Goal: Check status: Check status

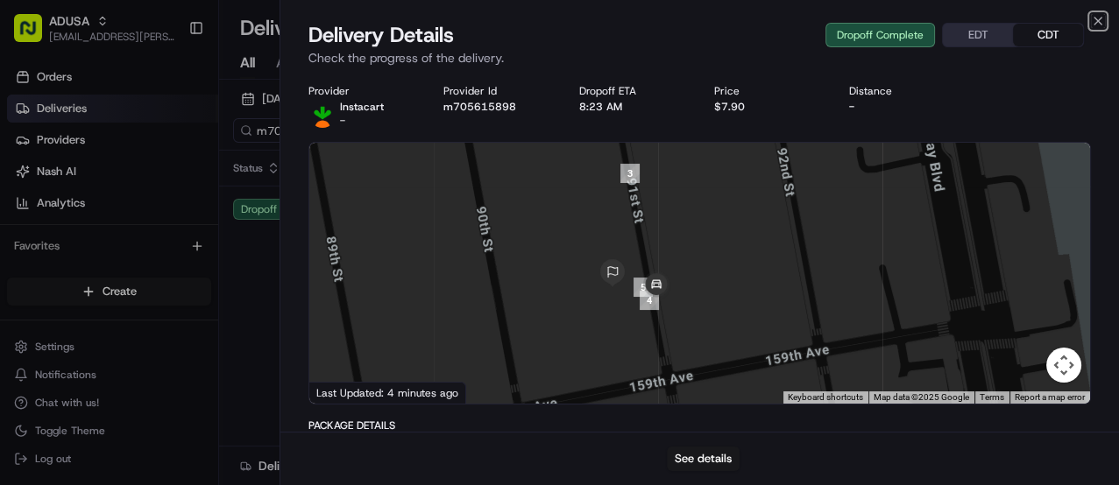
click at [1096, 21] on icon "button" at bounding box center [1098, 21] width 14 height 14
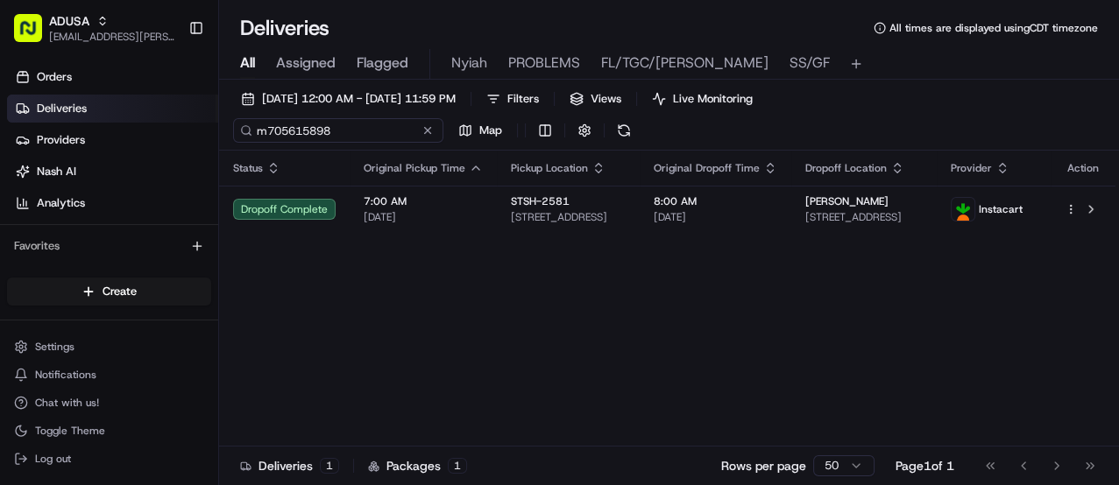
drag, startPoint x: 340, startPoint y: 131, endPoint x: 263, endPoint y: 123, distance: 77.5
click at [249, 126] on div "m705615898" at bounding box center [338, 130] width 210 height 25
click at [427, 134] on div "m705615898 Map" at bounding box center [408, 130] width 350 height 25
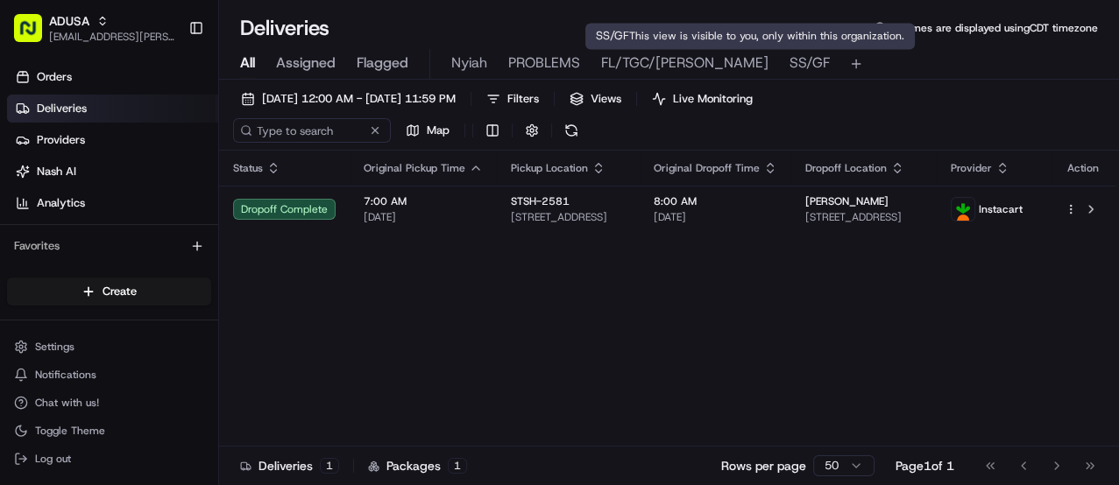
click at [789, 60] on span "SS/GF" at bounding box center [809, 63] width 40 height 21
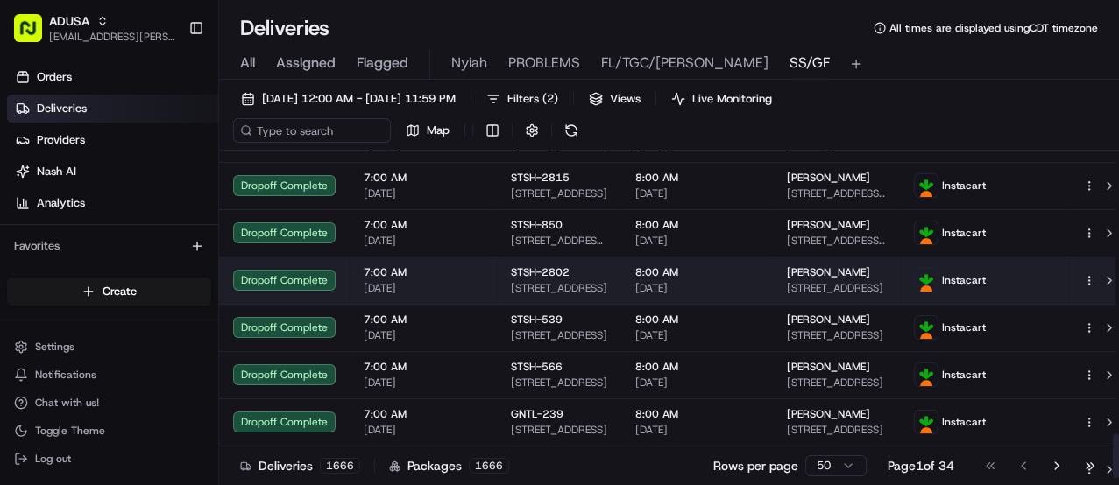
scroll to position [2082, 0]
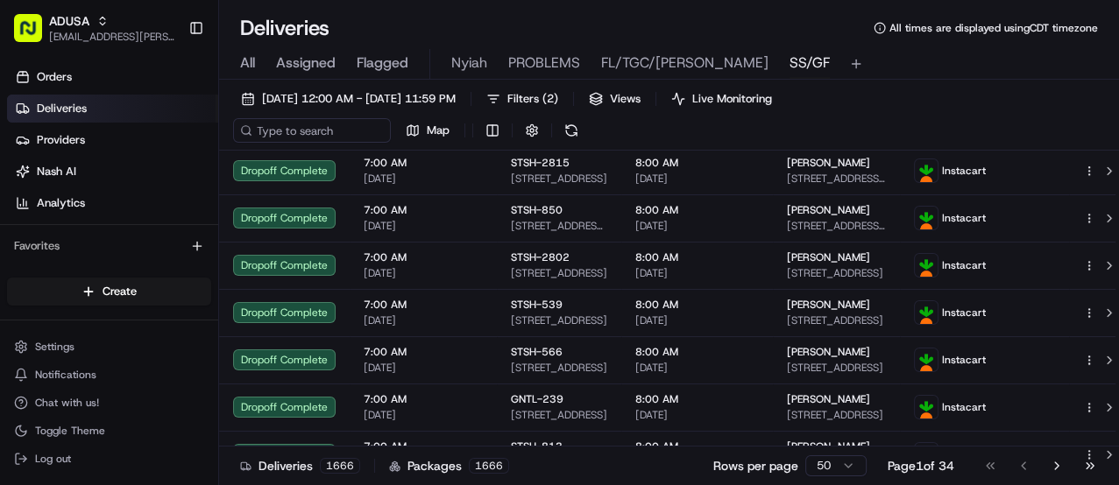
click at [836, 466] on html "ADUSA lanyia.patton@adusa.com Toggle Sidebar Orders Deliveries Providers Nash A…" at bounding box center [559, 242] width 1119 height 485
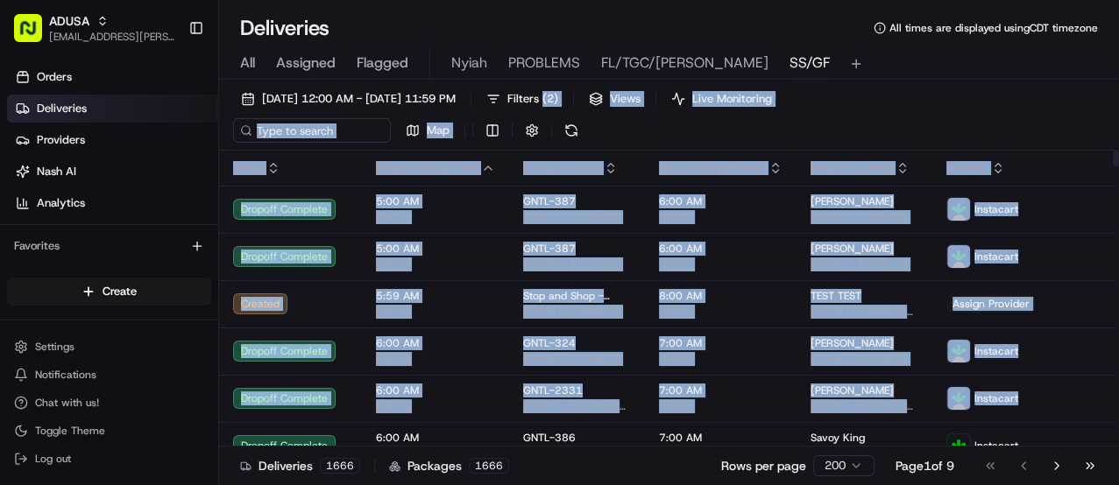
drag, startPoint x: 223, startPoint y: 421, endPoint x: 638, endPoint y: 92, distance: 530.0
click at [638, 92] on div "08/15/2025 12:00 AM - 08/15/2025 11:59 PM Filters ( 2 ) Views Live Monitoring M…" at bounding box center [669, 300] width 900 height 441
drag, startPoint x: 950, startPoint y: 87, endPoint x: 918, endPoint y: 99, distance: 34.7
click at [949, 88] on div "08/15/2025 12:00 AM - 08/15/2025 11:59 PM Filters ( 2 ) Views Live Monitoring M…" at bounding box center [669, 119] width 900 height 64
click at [915, 101] on div "08/15/2025 12:00 AM - 08/15/2025 11:59 PM Filters ( 2 ) Views Live Monitoring M…" at bounding box center [669, 119] width 900 height 64
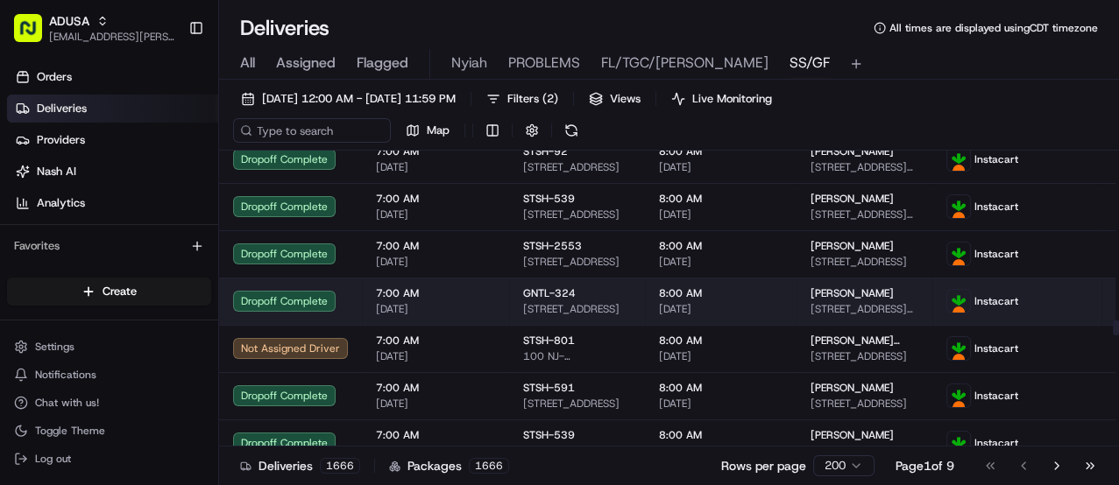
scroll to position [5046, 0]
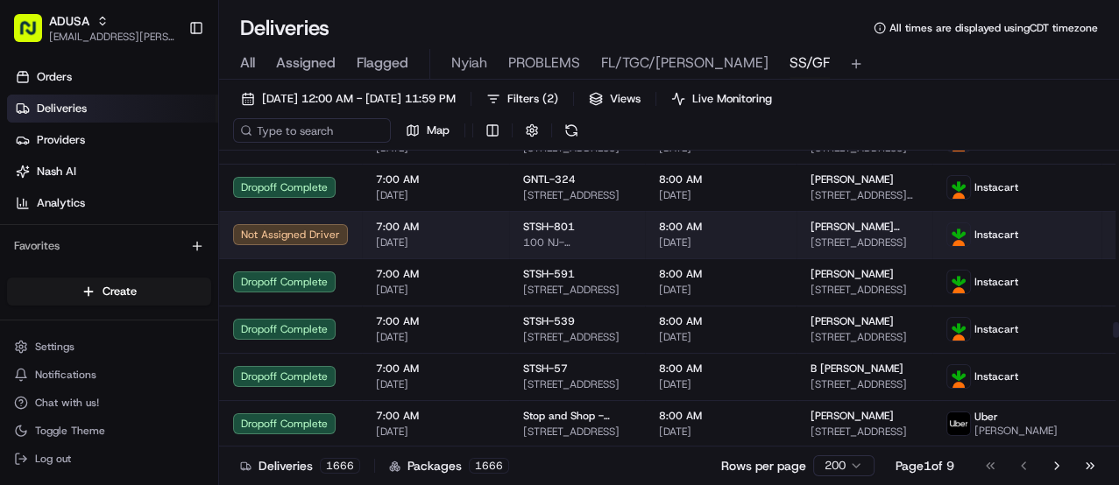
click at [764, 233] on div "8:00 AM 08/15/2025" at bounding box center [721, 235] width 124 height 30
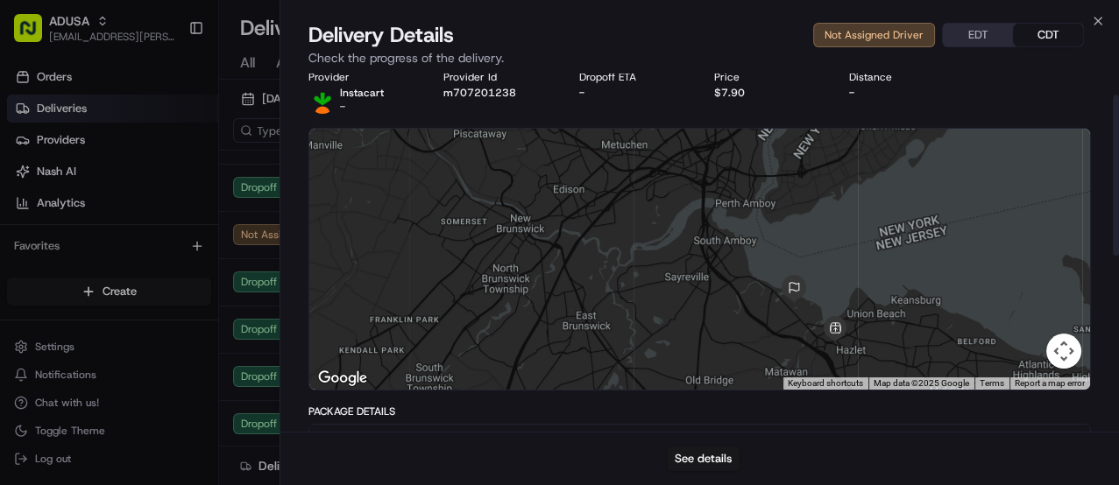
scroll to position [0, 0]
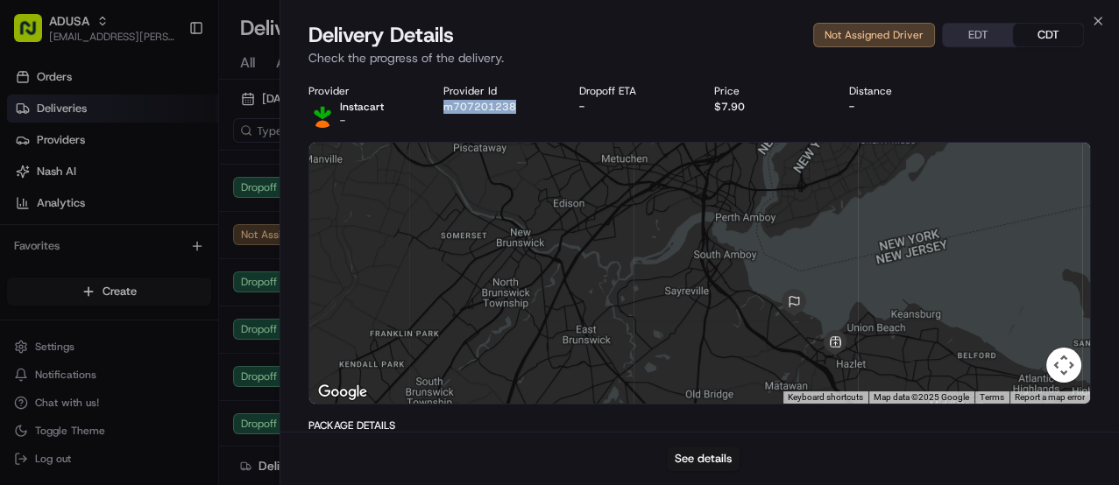
drag, startPoint x: 447, startPoint y: 102, endPoint x: 512, endPoint y: 102, distance: 65.7
click at [512, 102] on div "Provider Instacart - Provider Id m707201238 Dropoff ETA - Price $7.90 Distance -" at bounding box center [699, 106] width 782 height 44
copy button "m707201238"
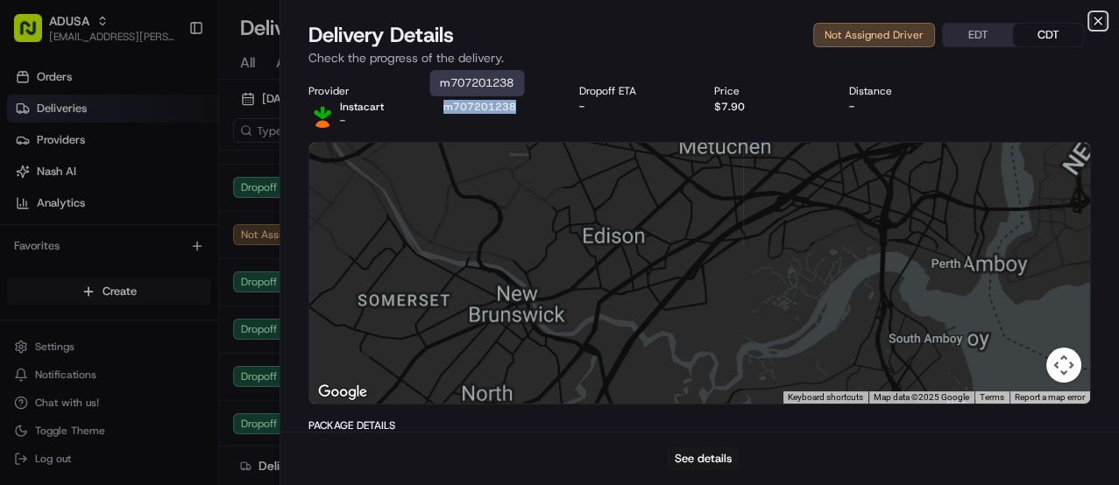
click at [1094, 18] on icon "button" at bounding box center [1097, 21] width 7 height 7
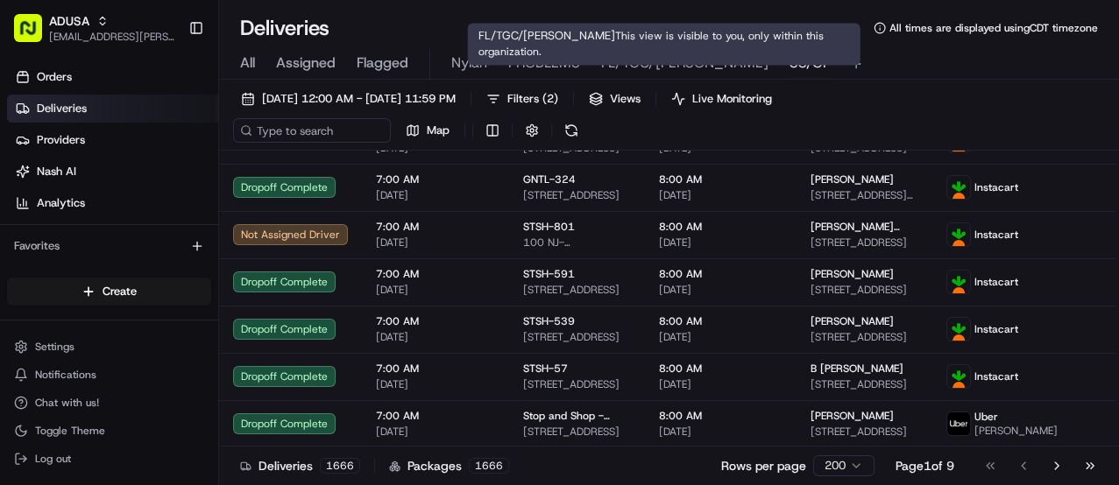
click at [789, 67] on span "SS/GF" at bounding box center [809, 63] width 40 height 21
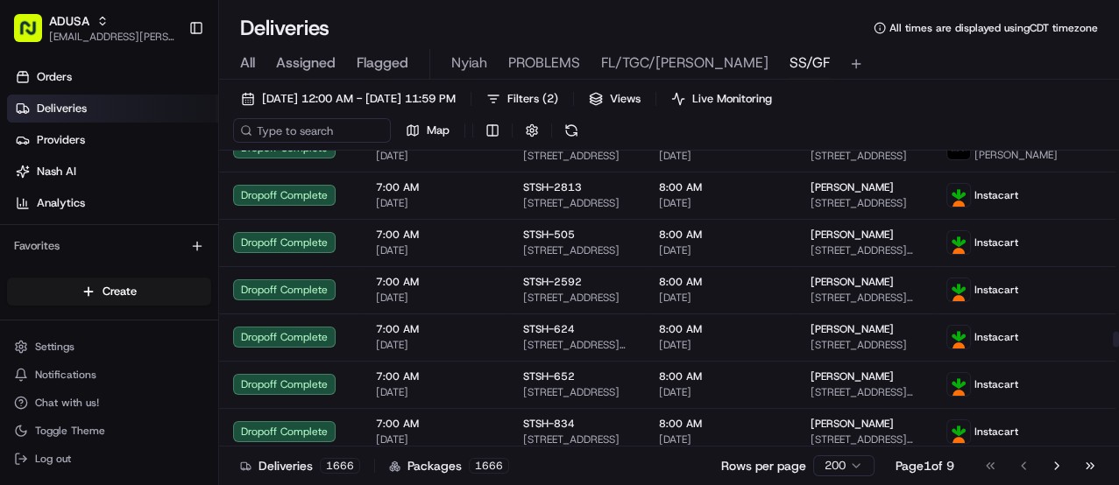
scroll to position [5326, 0]
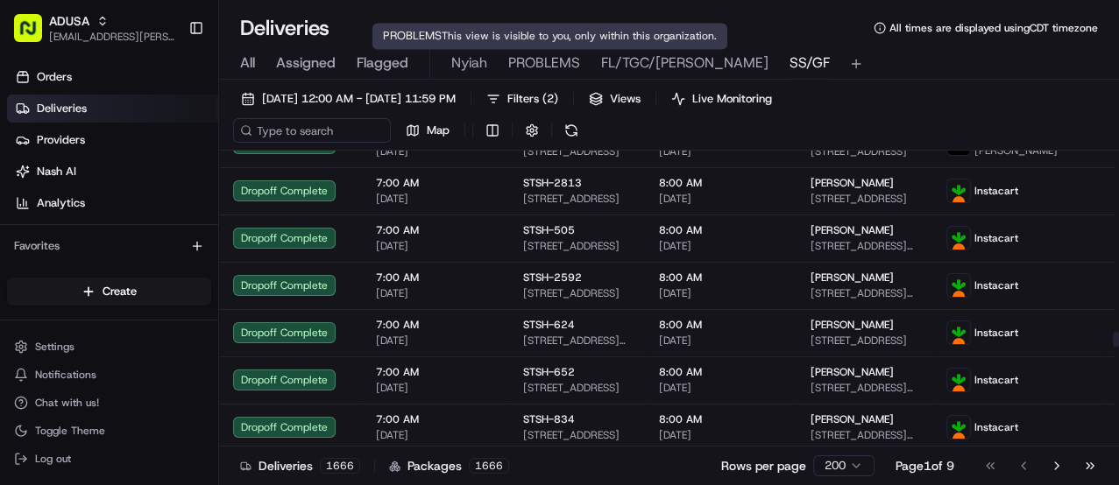
click at [535, 66] on span "PROBLEMS" at bounding box center [544, 63] width 72 height 21
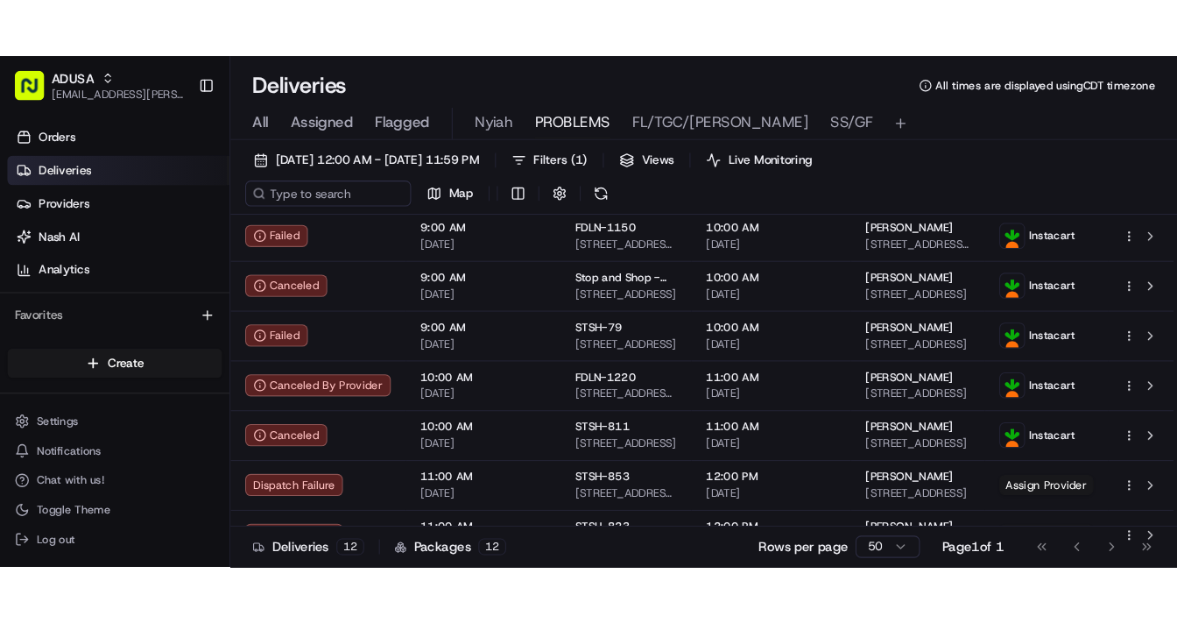
scroll to position [137, 0]
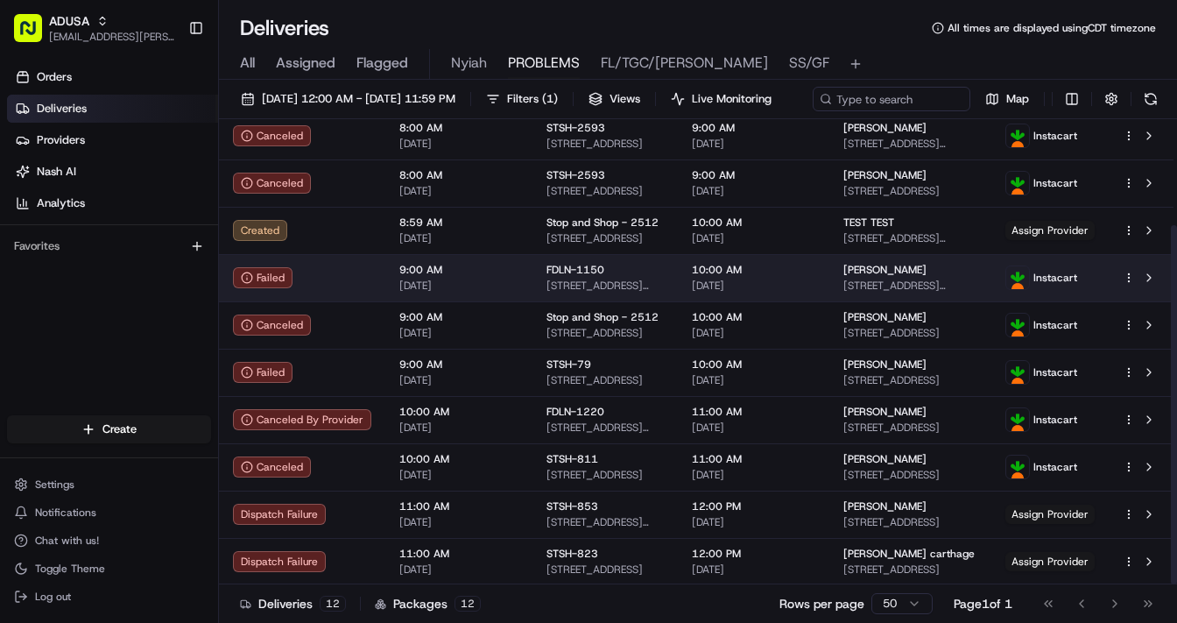
click at [354, 288] on div "Failed" at bounding box center [302, 277] width 138 height 21
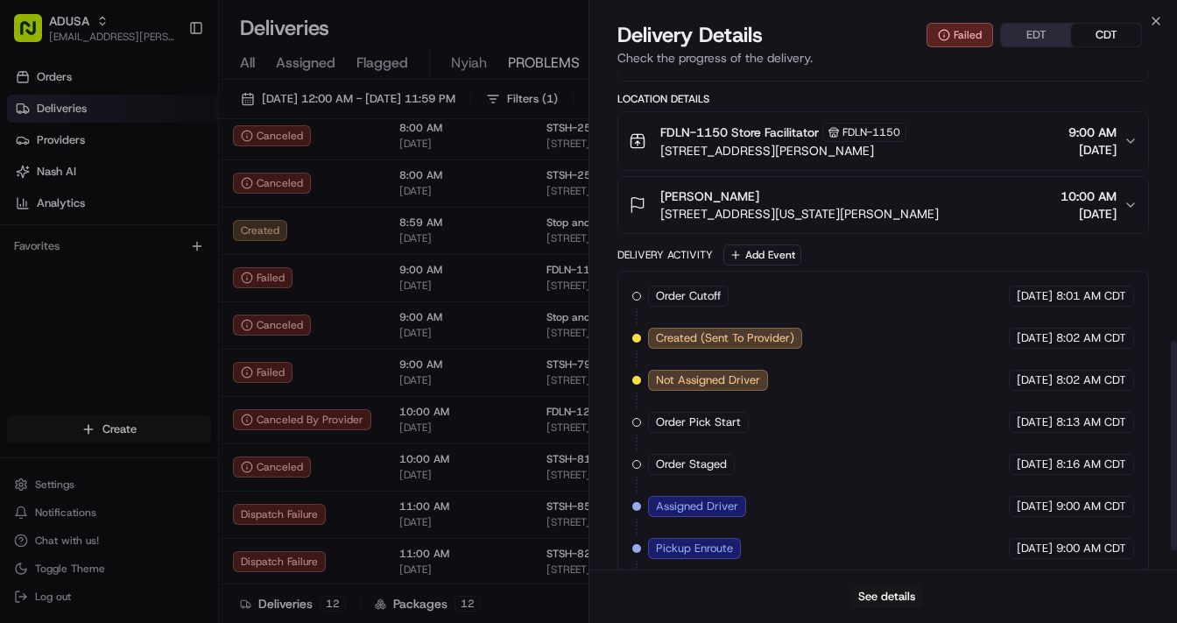
scroll to position [679, 0]
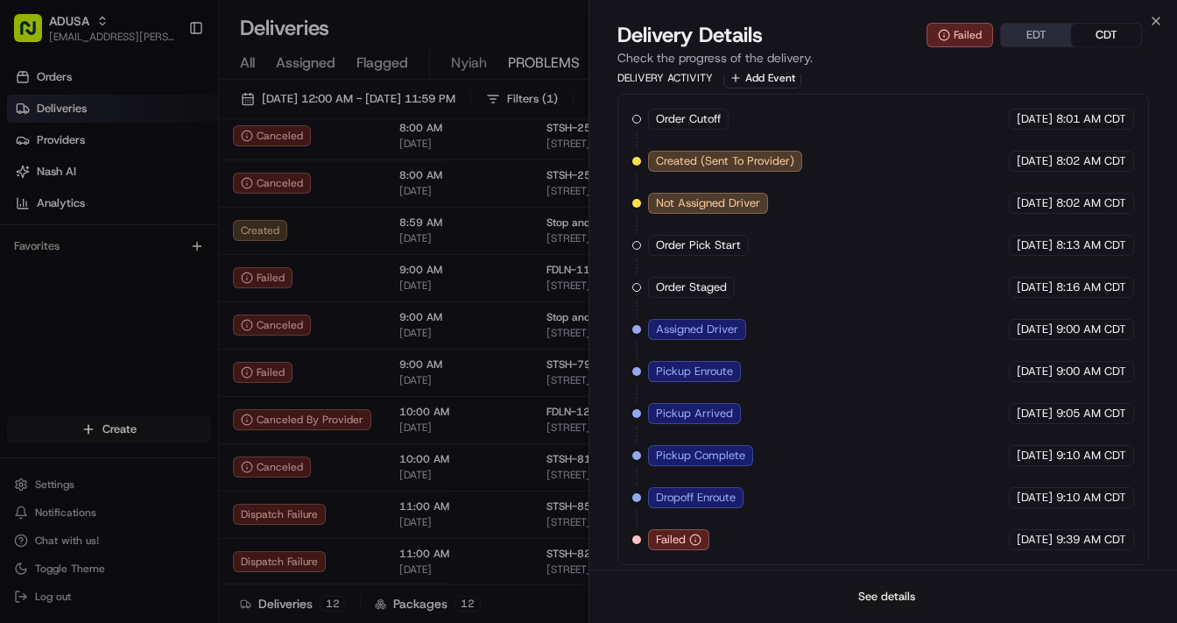
click at [869, 484] on button "See details" at bounding box center [887, 596] width 73 height 25
click at [1118, 17] on icon "button" at bounding box center [1156, 21] width 14 height 14
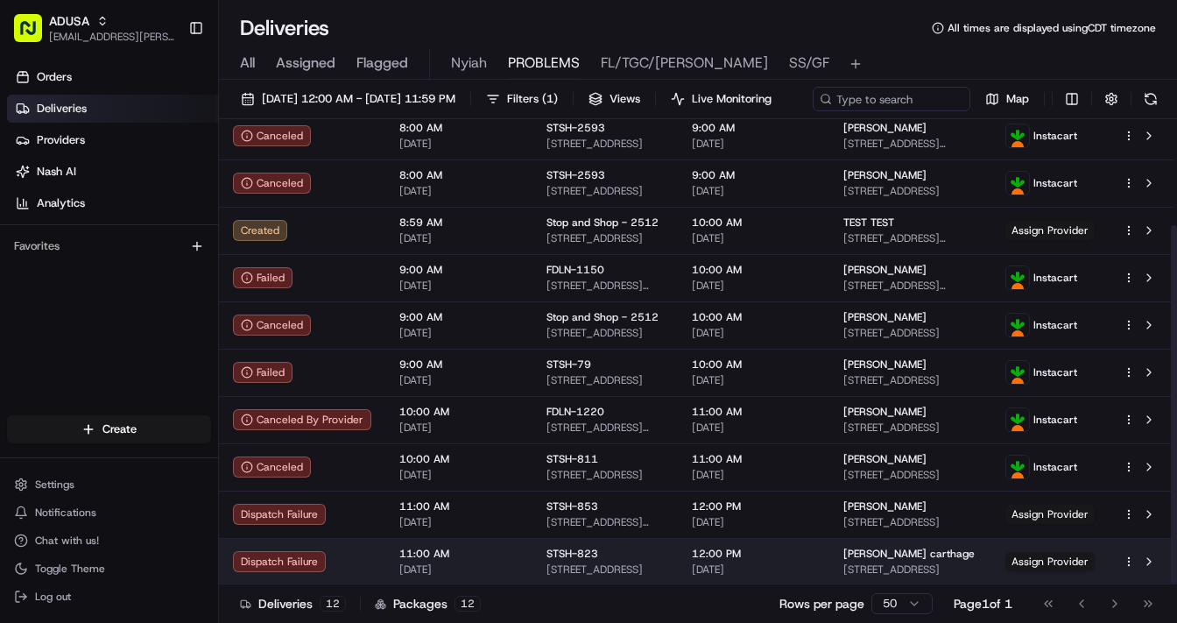
click at [511, 484] on td "11:00 AM 08/15/2025" at bounding box center [458, 561] width 147 height 47
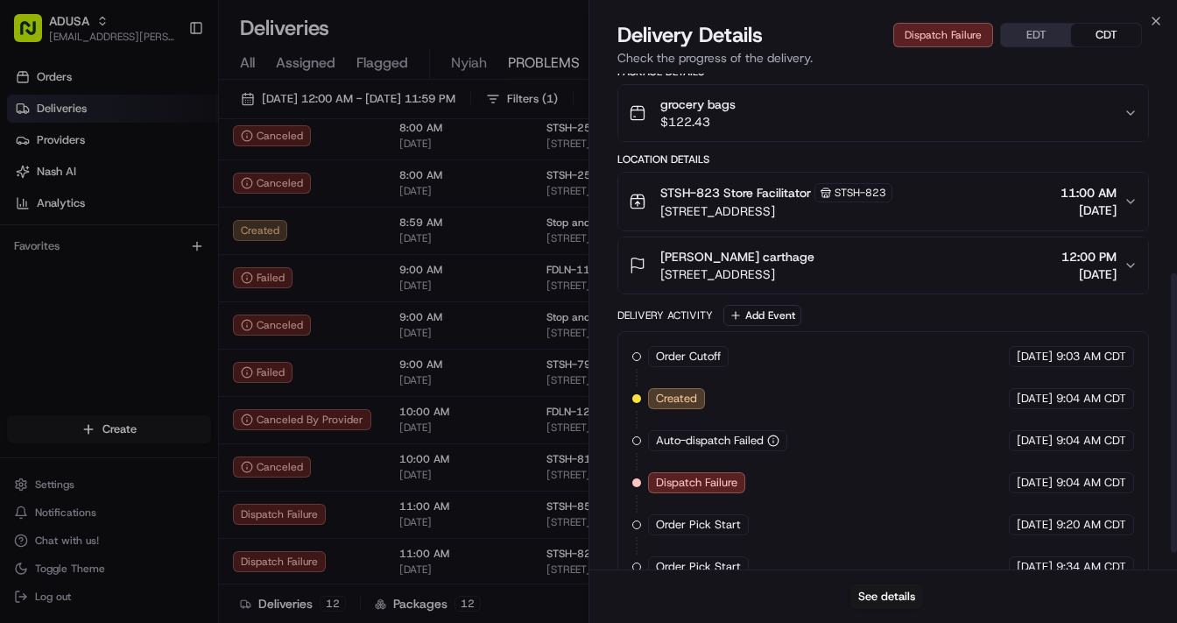
scroll to position [383, 0]
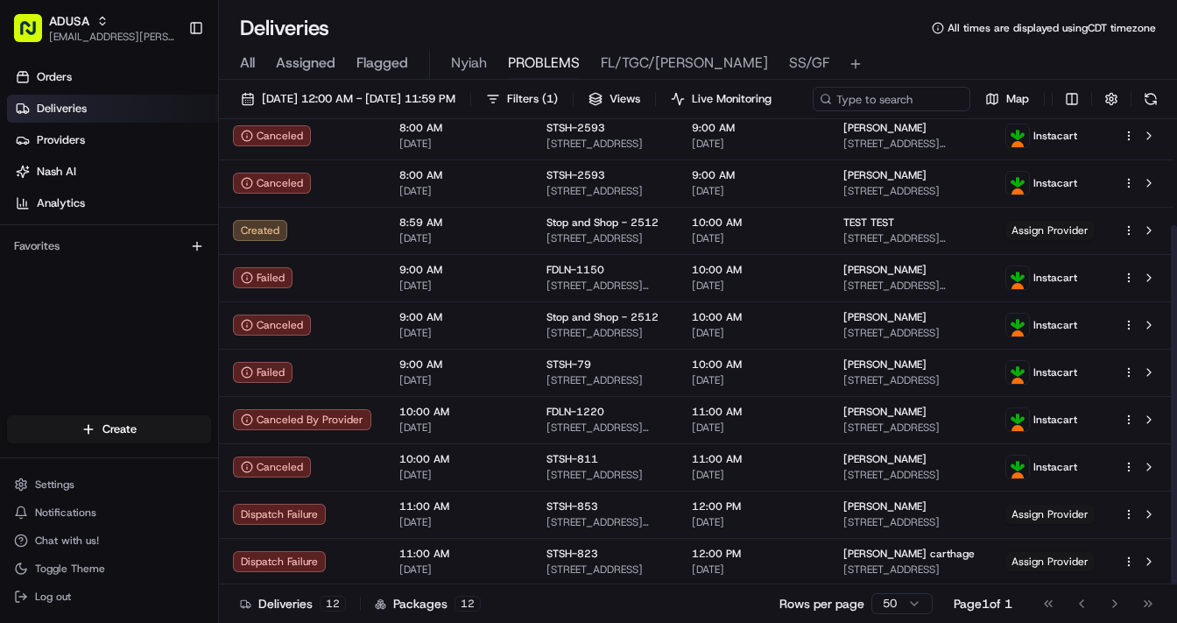
click at [375, 484] on td "Dispatch Failure" at bounding box center [302, 514] width 166 height 47
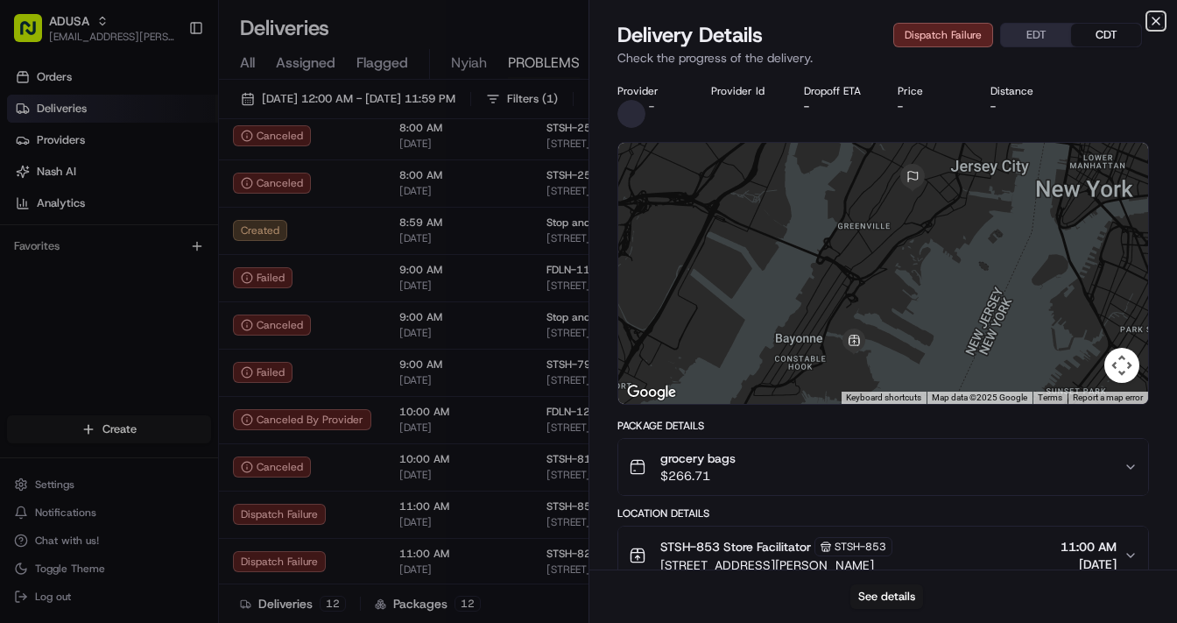
click at [1118, 17] on icon "button" at bounding box center [1156, 21] width 14 height 14
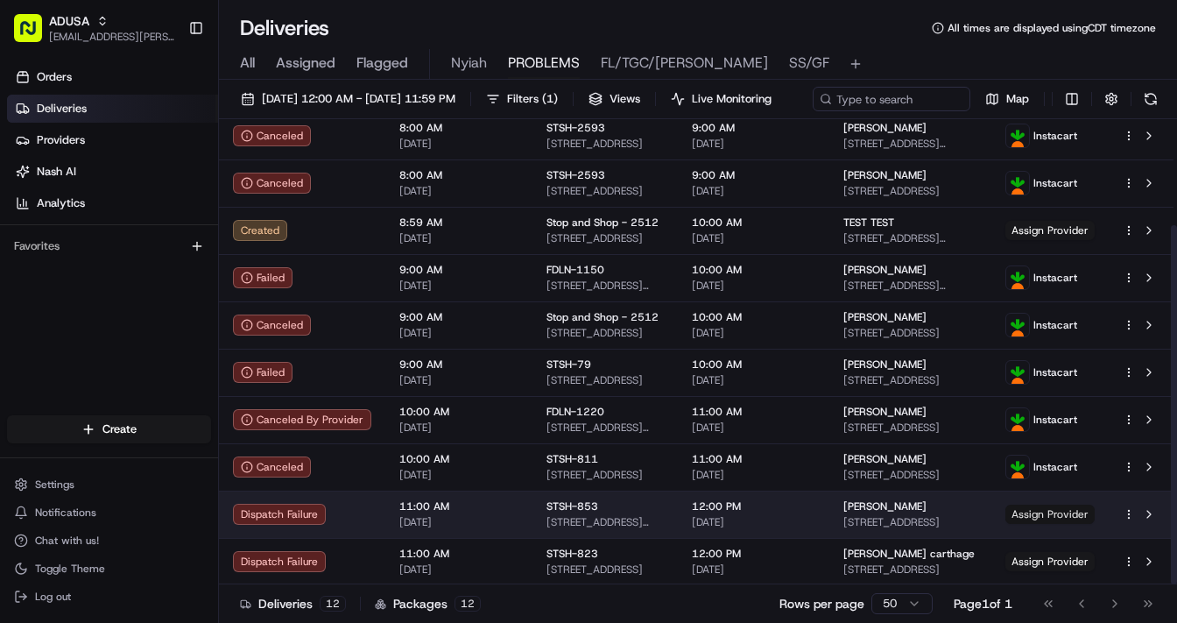
click at [1065, 484] on span "Assign Provider" at bounding box center [1050, 514] width 89 height 19
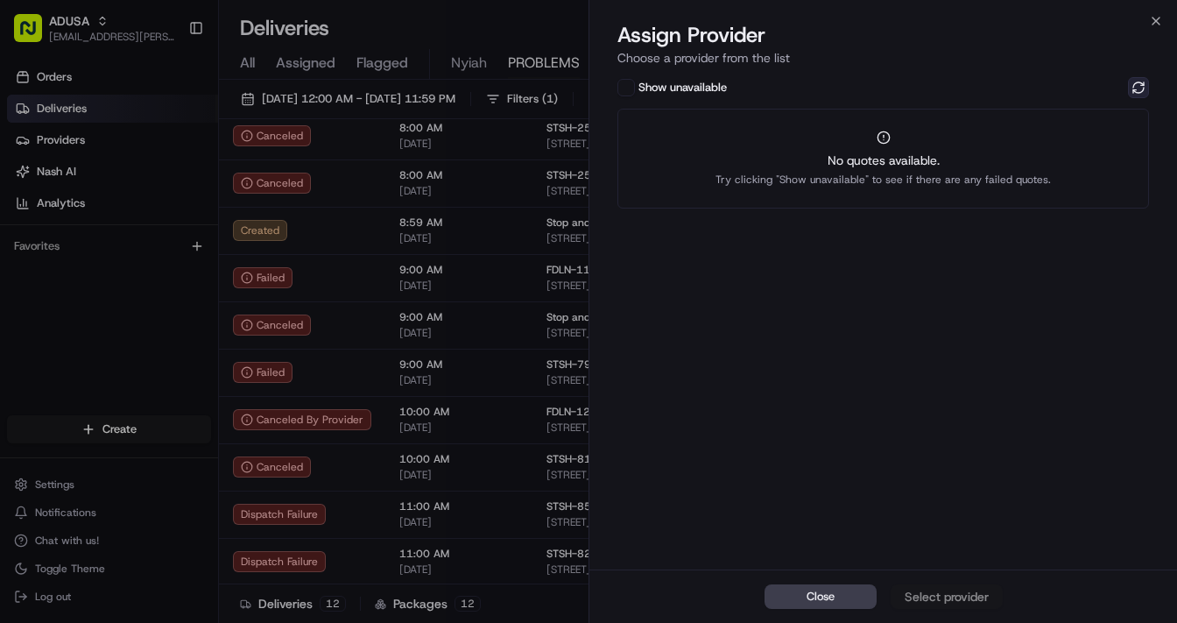
click at [1118, 84] on button at bounding box center [1138, 87] width 21 height 21
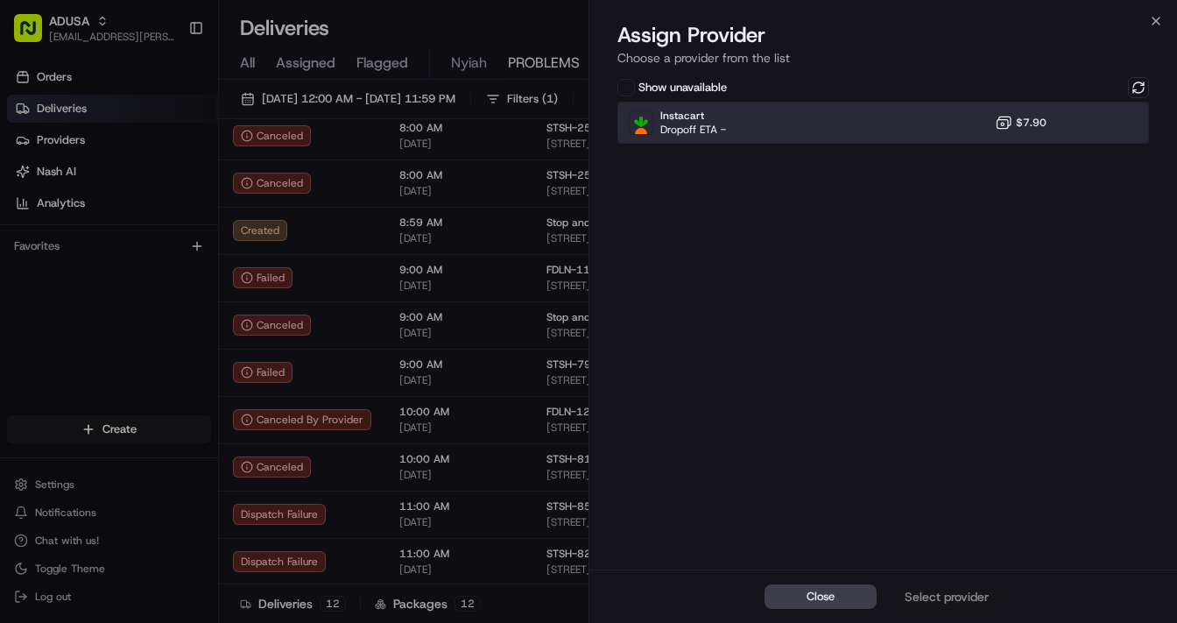
click at [745, 122] on div "Instacart Dropoff ETA - $7.90" at bounding box center [884, 123] width 532 height 42
click at [957, 484] on div "Assign Provider" at bounding box center [947, 597] width 86 height 18
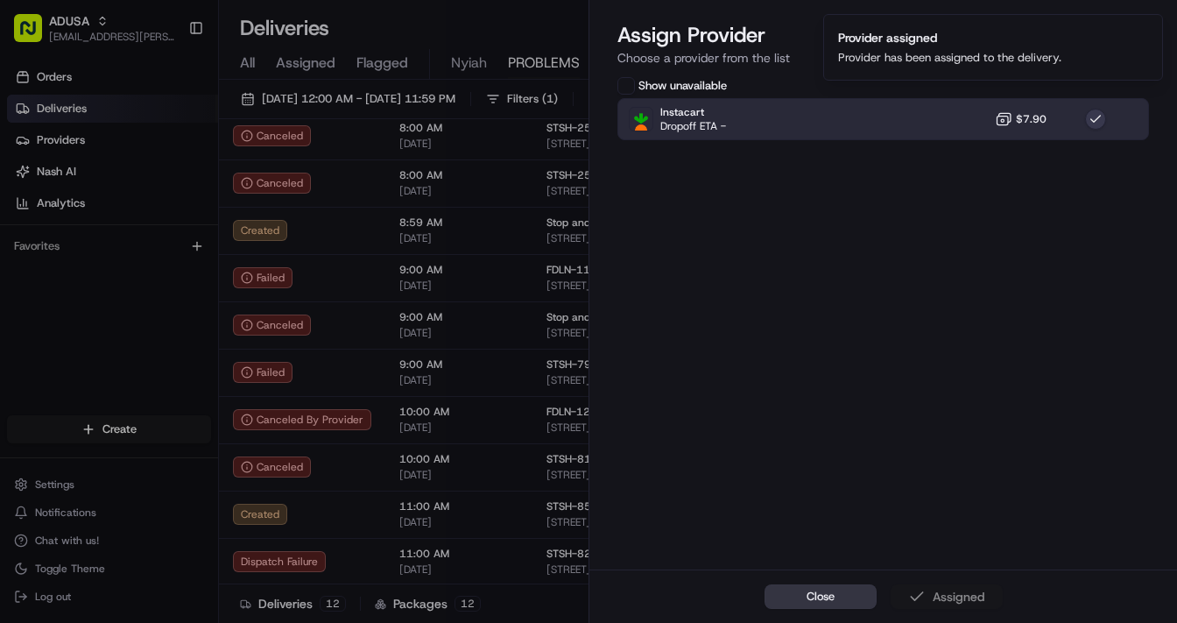
click at [840, 484] on button "Close" at bounding box center [821, 596] width 112 height 25
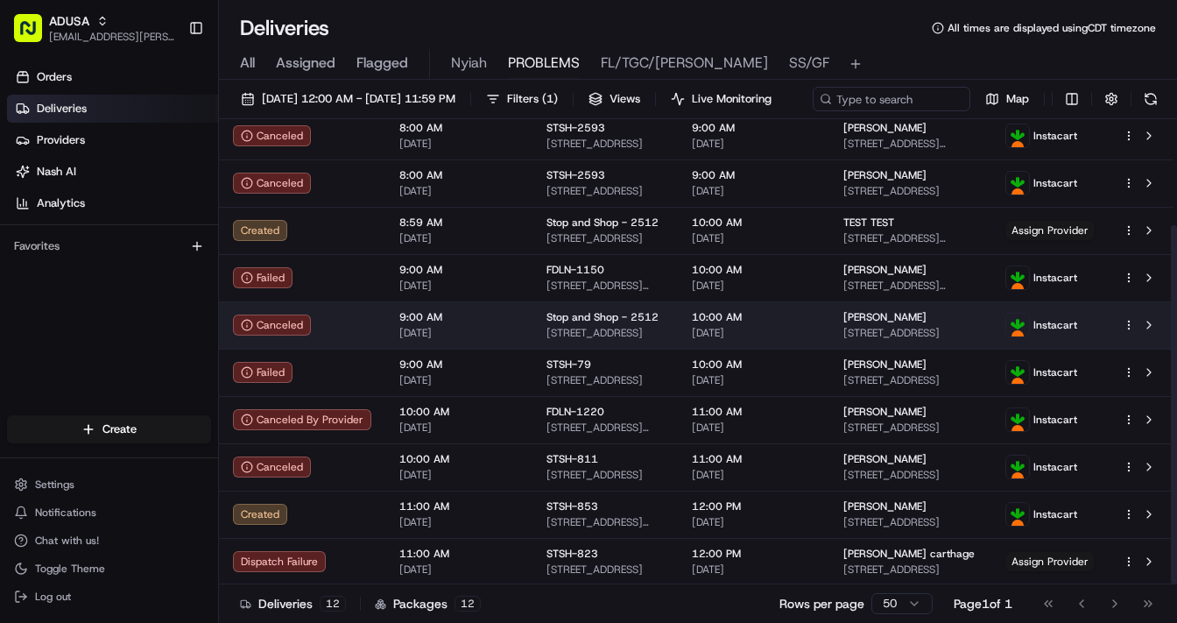
click at [343, 336] on div "Canceled" at bounding box center [302, 324] width 138 height 21
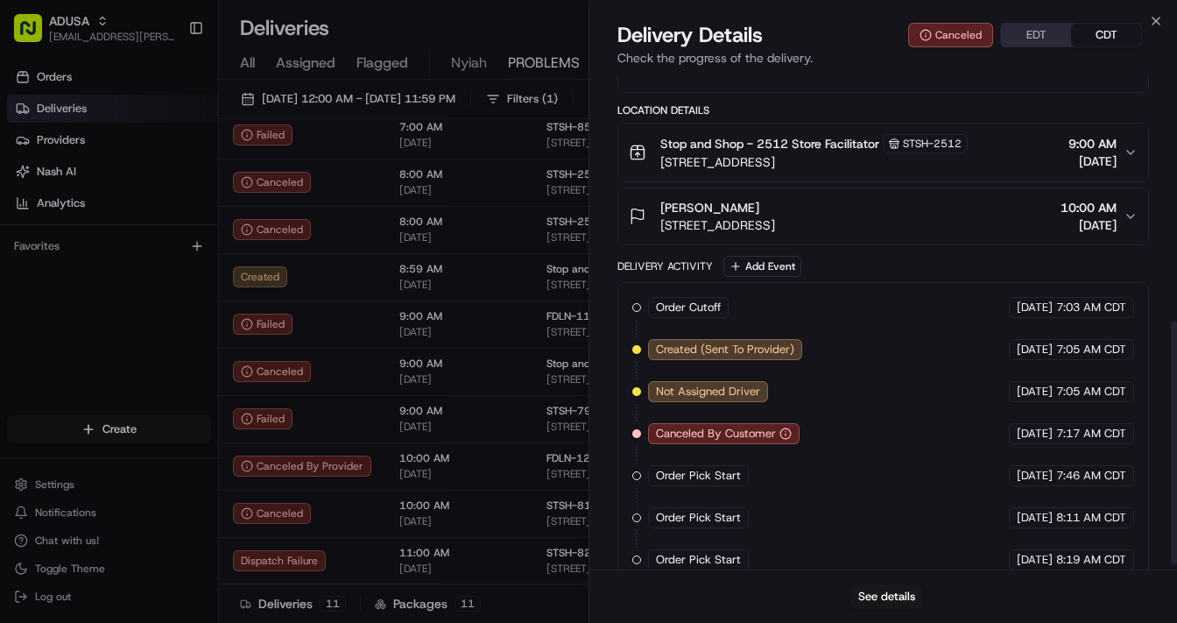
scroll to position [512, 0]
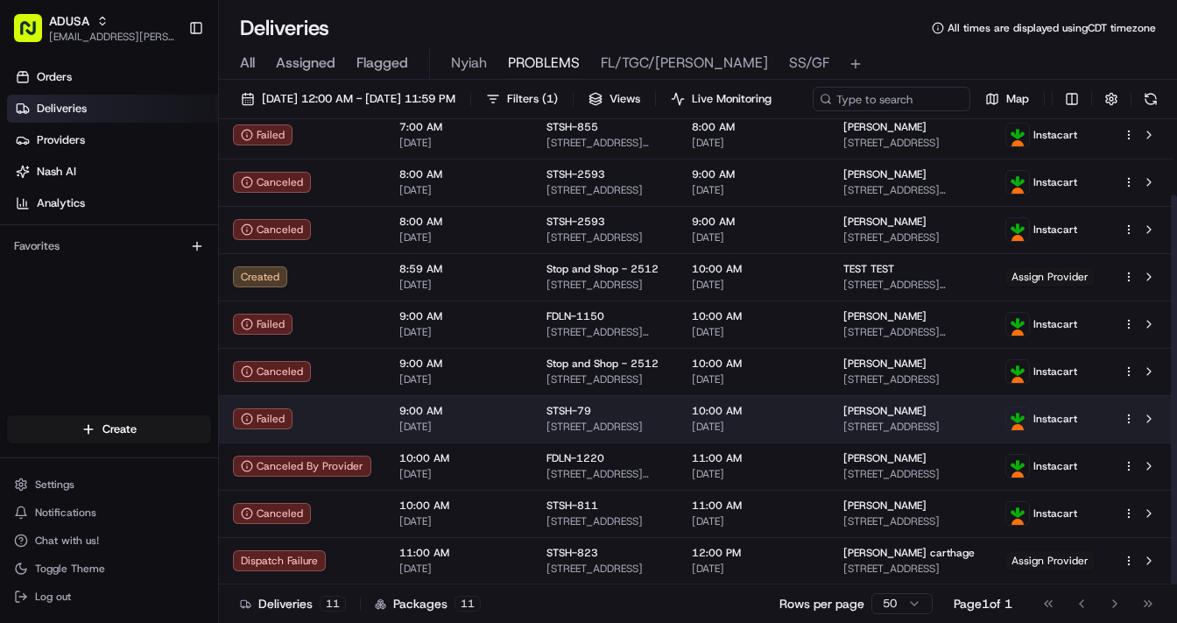
click at [347, 429] on div "Failed" at bounding box center [302, 418] width 138 height 21
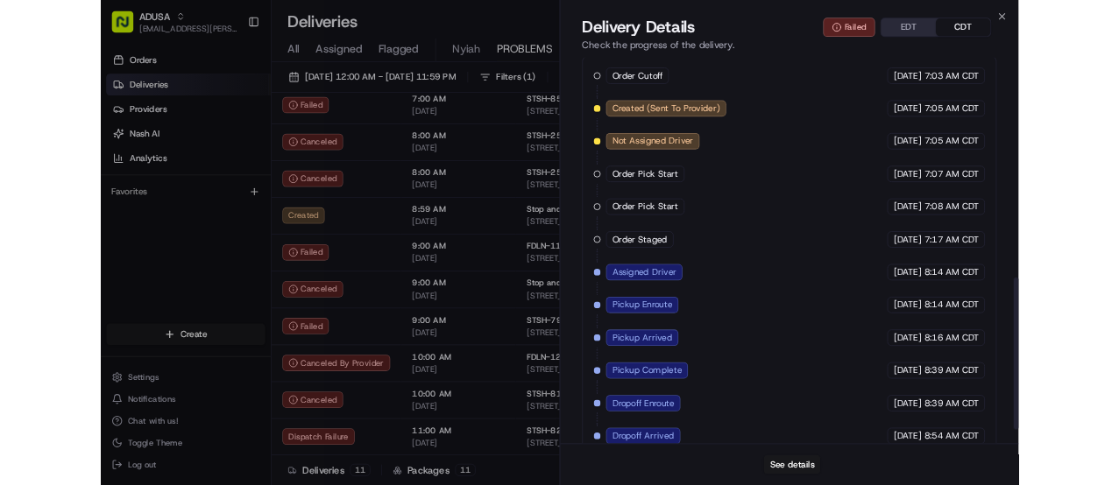
scroll to position [762, 0]
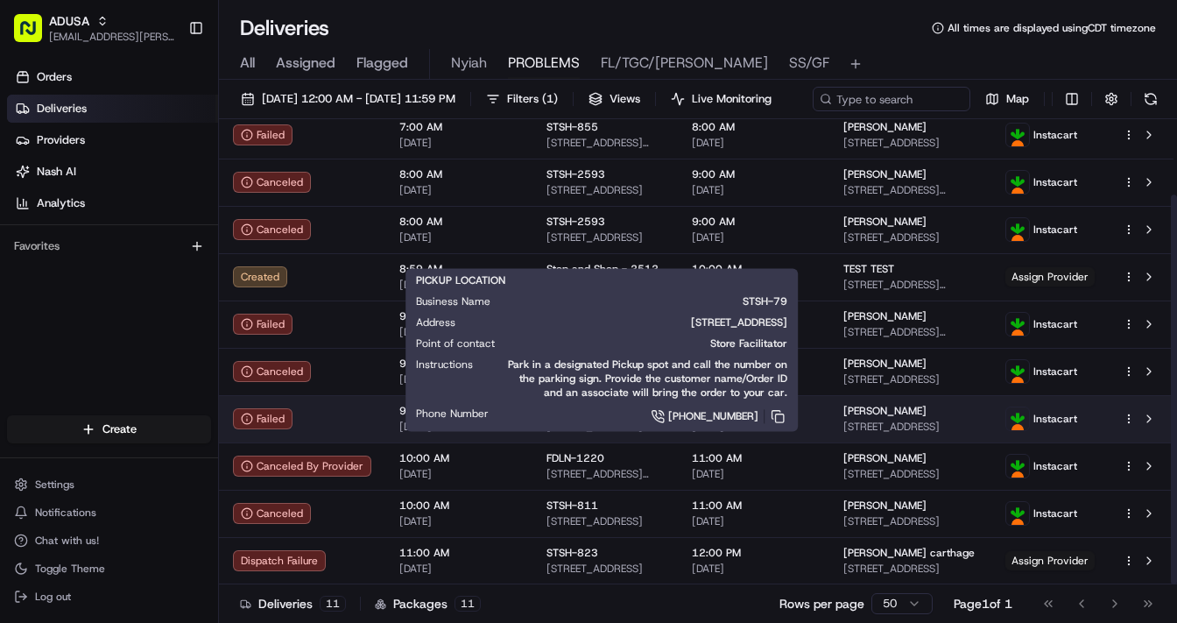
click at [648, 418] on div "STSH-79" at bounding box center [605, 411] width 117 height 14
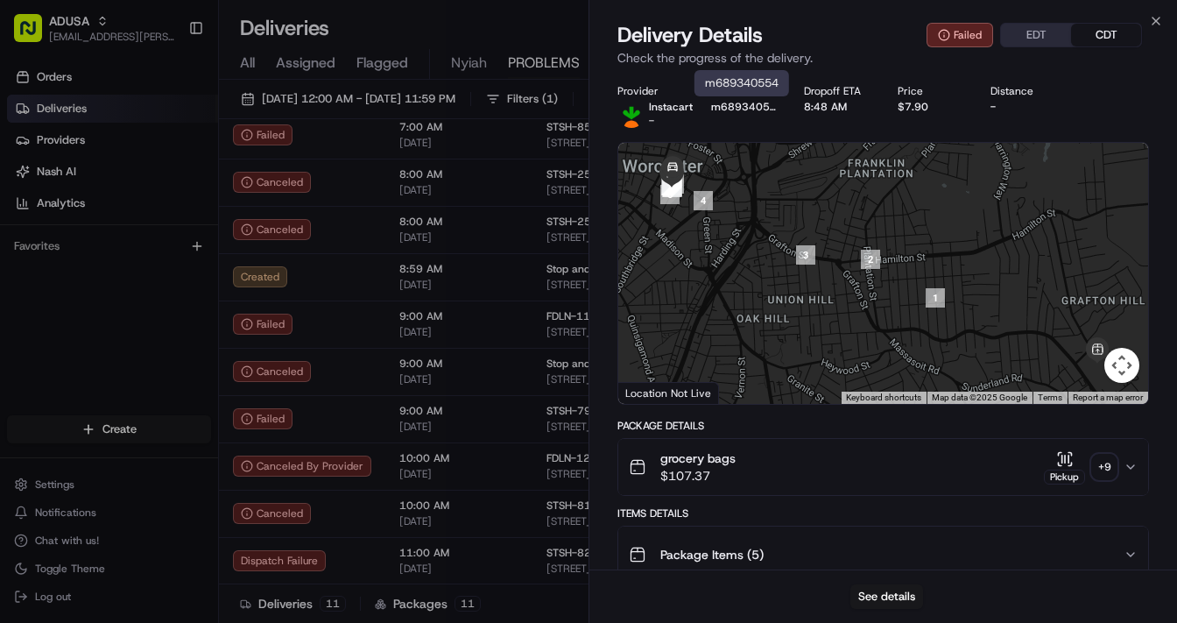
click at [762, 112] on button "m689340554" at bounding box center [744, 107] width 66 height 14
click at [712, 108] on button "m689340554" at bounding box center [744, 107] width 66 height 14
click at [1017, 109] on div "-" at bounding box center [1024, 107] width 66 height 14
click at [728, 58] on p "Check the progress of the delivery." at bounding box center [884, 58] width 532 height 18
drag, startPoint x: 1160, startPoint y: 17, endPoint x: 1108, endPoint y: 73, distance: 76.3
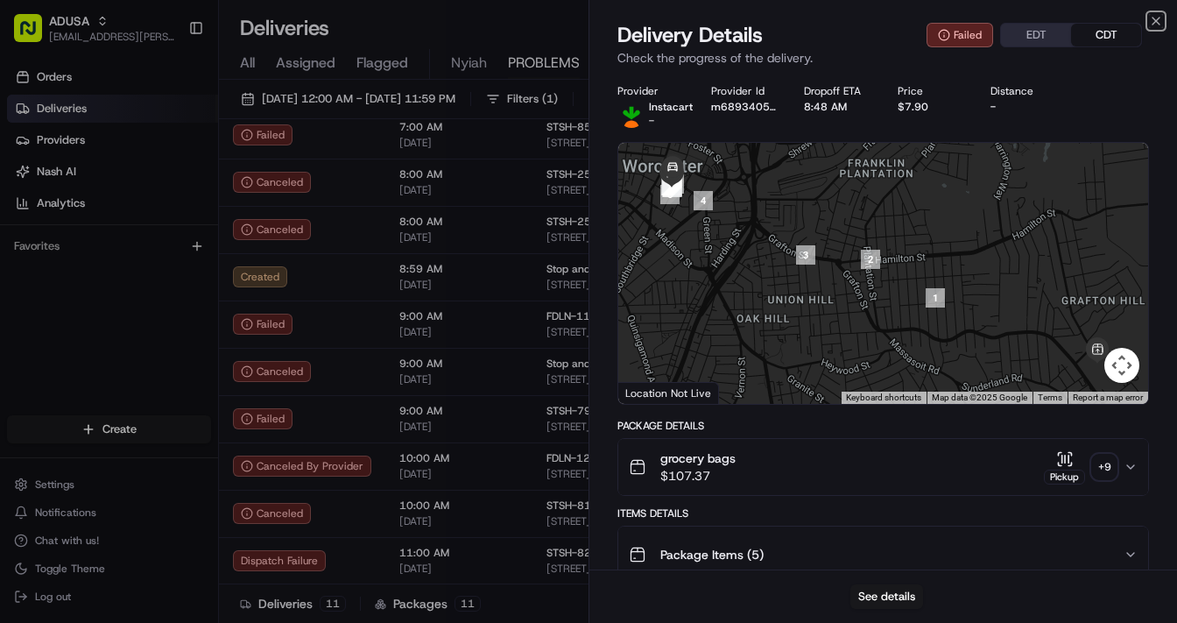
click at [1118, 18] on icon "button" at bounding box center [1156, 21] width 14 height 14
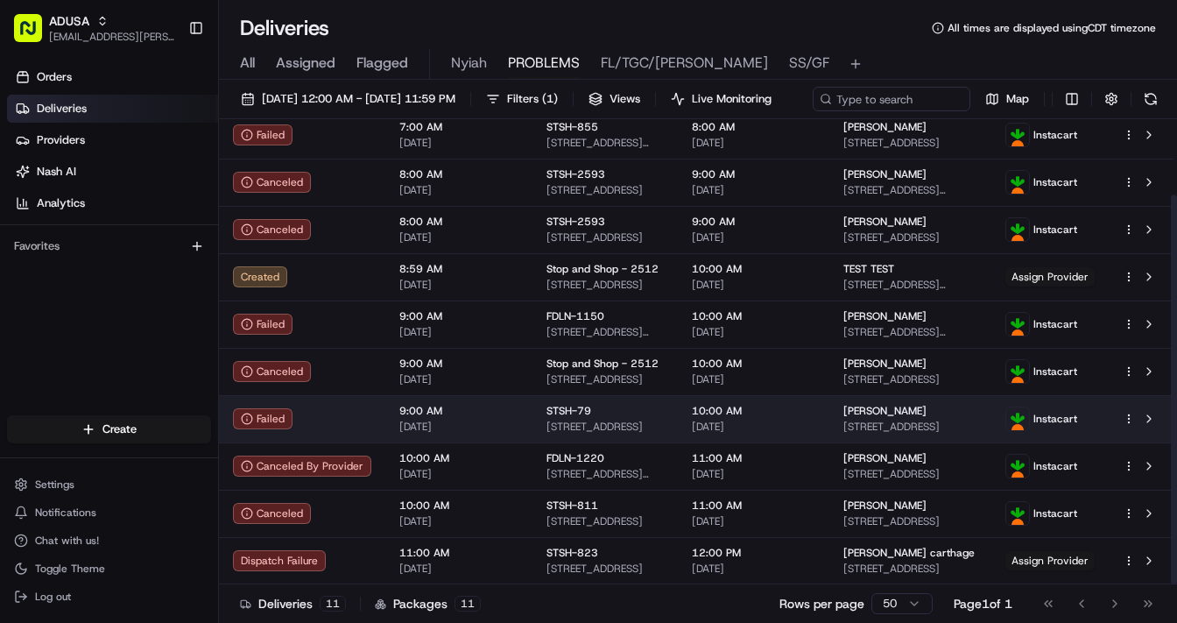
click at [1118, 444] on html "ADUSA lanyia.patton@adusa.com Toggle Sidebar Orders Deliveries Providers Nash A…" at bounding box center [588, 311] width 1177 height 623
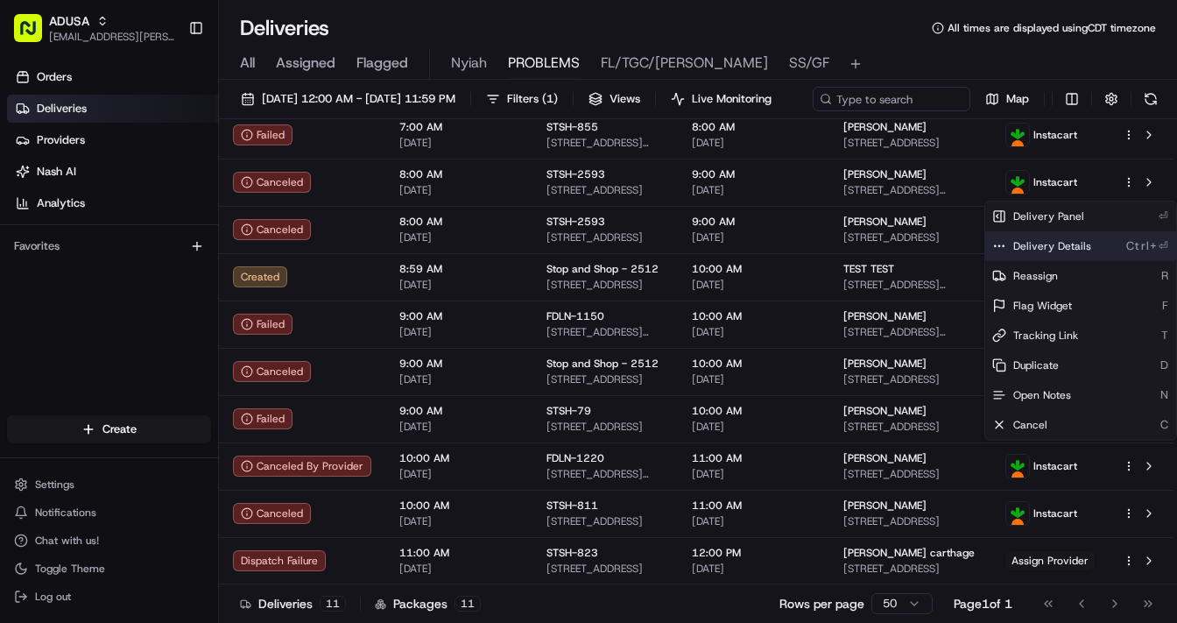
click at [1089, 244] on div "Delivery Details Ctrl+⏎" at bounding box center [1081, 246] width 191 height 30
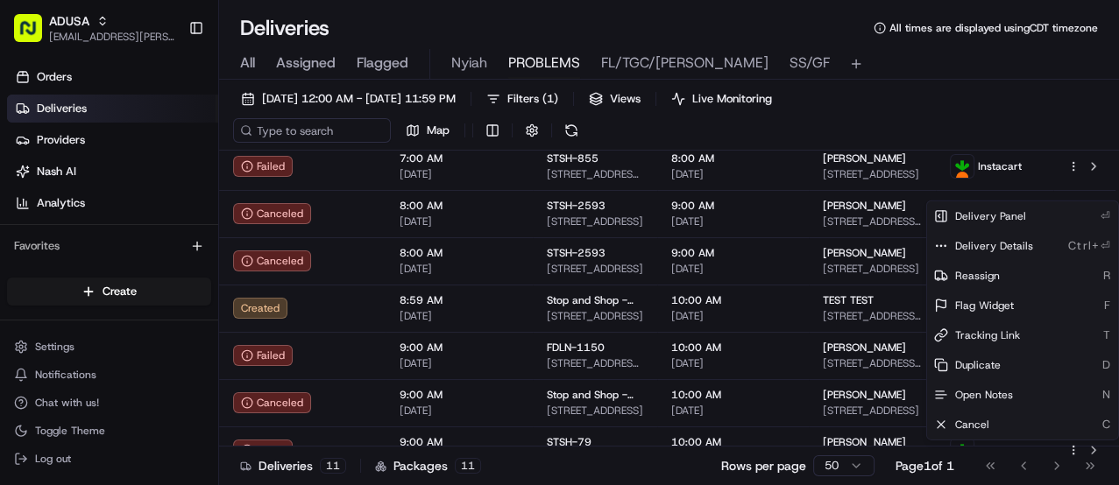
click at [879, 484] on html "ADUSA lanyia.patton@adusa.com Toggle Sidebar Orders Deliveries Providers Nash A…" at bounding box center [559, 242] width 1119 height 485
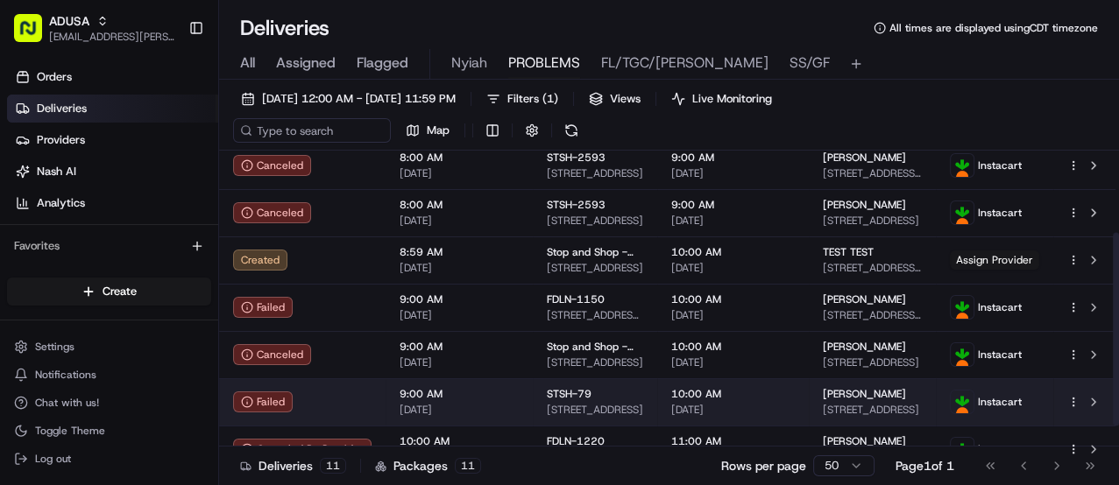
scroll to position [208, 0]
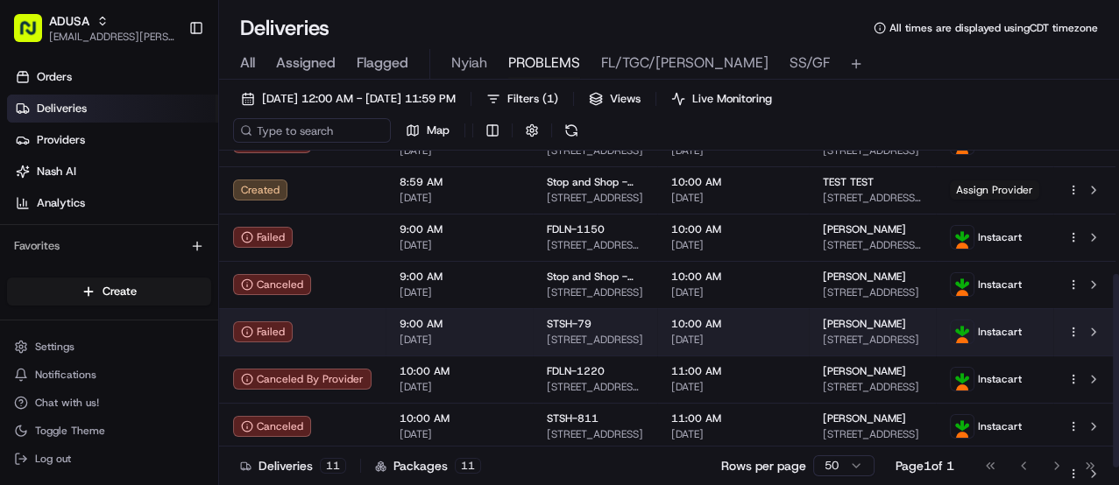
click at [764, 333] on span "[DATE]" at bounding box center [733, 340] width 124 height 14
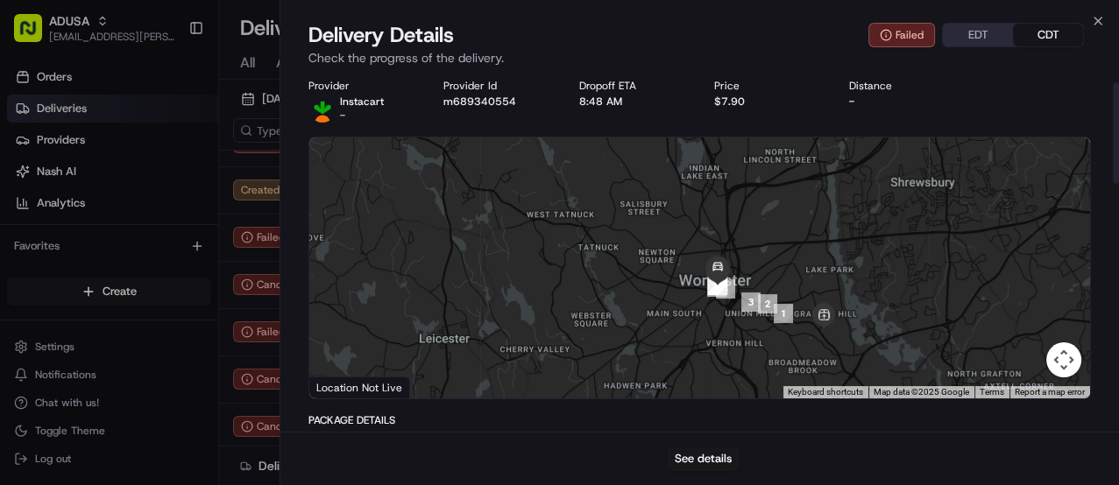
scroll to position [0, 0]
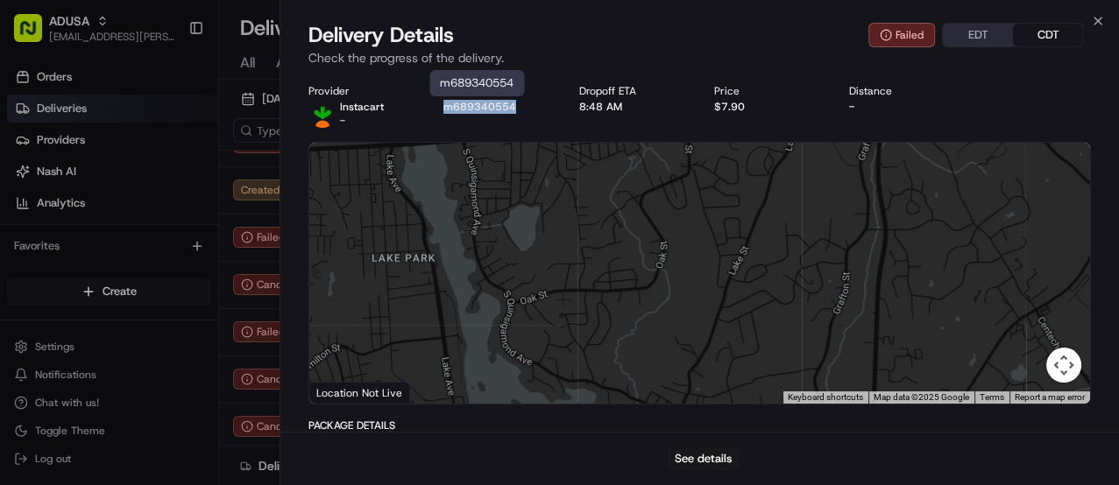
drag, startPoint x: 517, startPoint y: 107, endPoint x: 437, endPoint y: 104, distance: 79.8
click at [437, 104] on div "Provider Instacart - Provider Id m689340554 Dropoff ETA 8:48 AM Price $7.90 Dis…" at bounding box center [699, 106] width 782 height 44
copy button "m689340554"
click at [1100, 20] on icon "button" at bounding box center [1098, 21] width 14 height 14
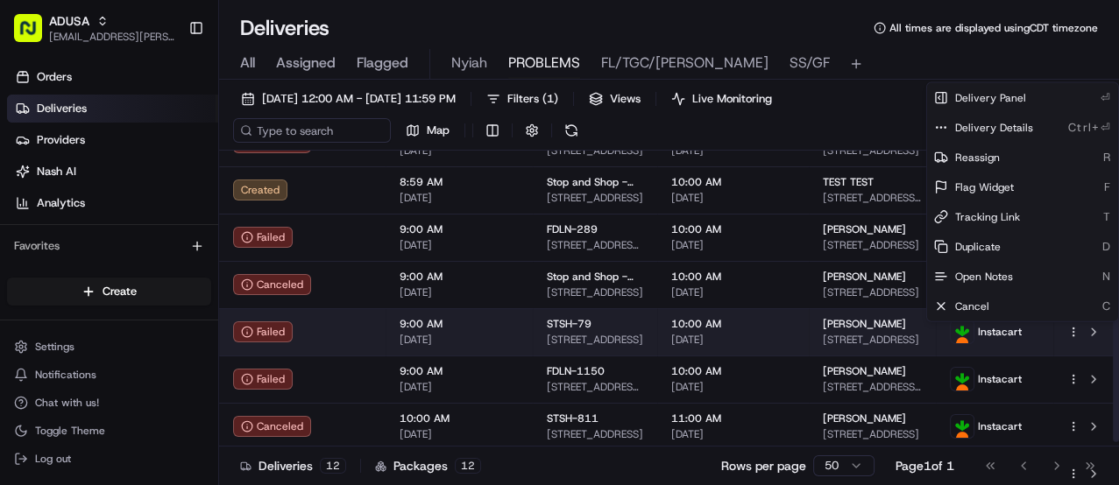
click at [1069, 330] on html "ADUSA lanyia.patton@adusa.com Toggle Sidebar Orders Deliveries Providers Nash A…" at bounding box center [559, 242] width 1119 height 485
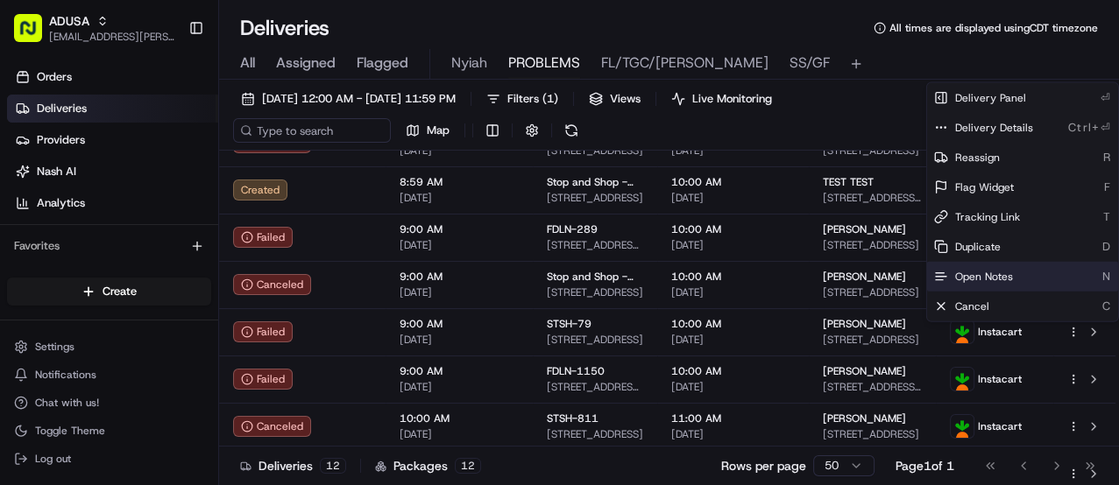
click at [993, 271] on span "Open Notes" at bounding box center [984, 277] width 58 height 14
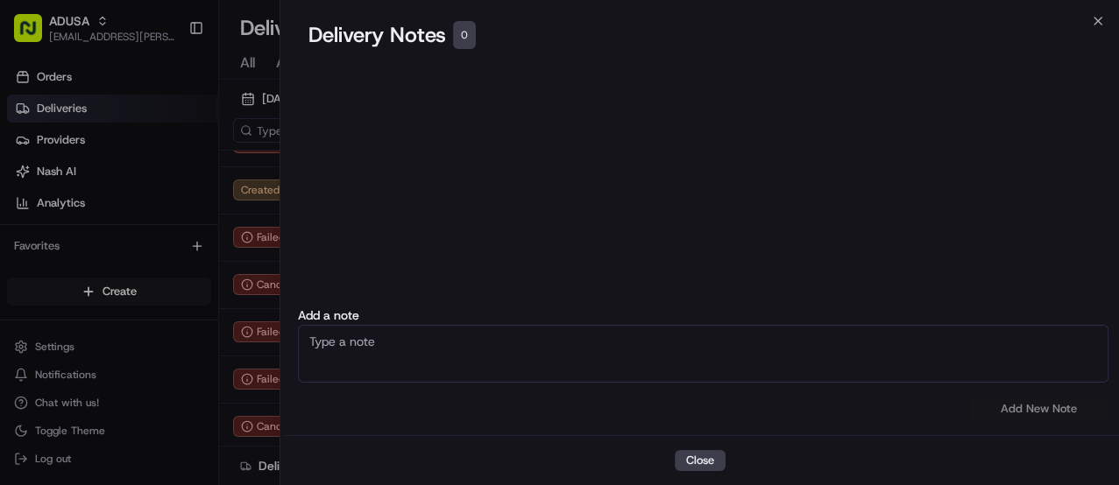
click at [395, 344] on textarea at bounding box center [703, 354] width 810 height 58
type textarea "NAH"
click at [1007, 406] on button "Add New Note" at bounding box center [1038, 409] width 140 height 25
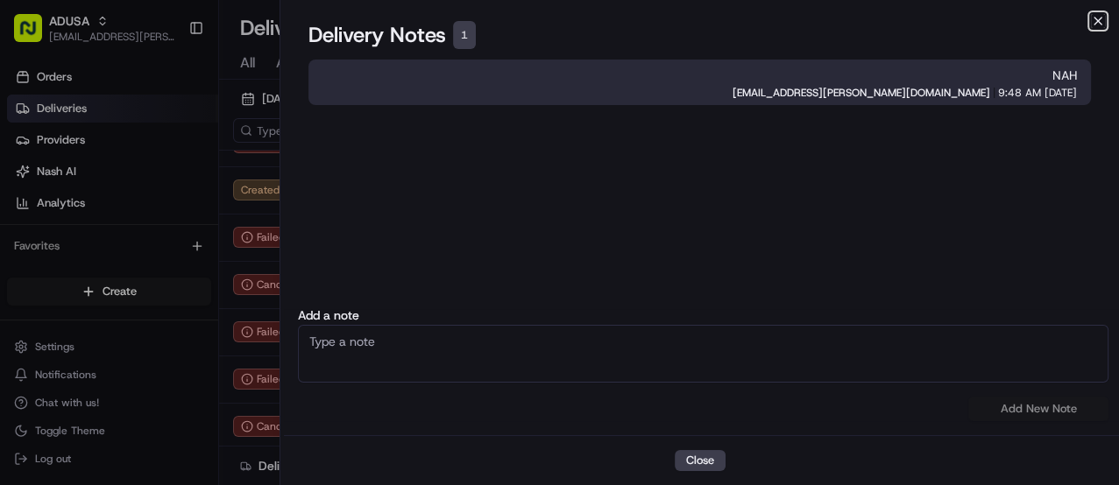
click at [1099, 19] on icon "button" at bounding box center [1097, 21] width 7 height 7
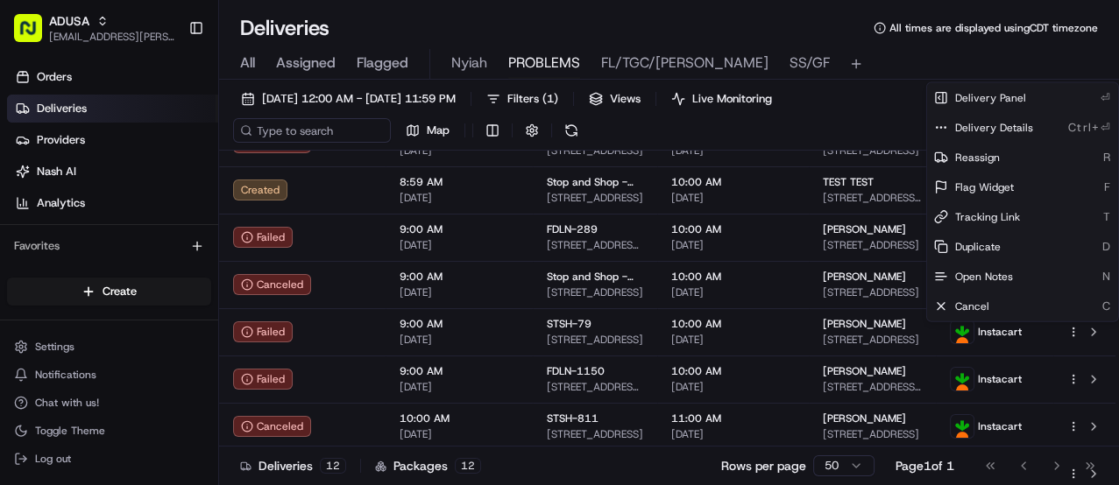
drag, startPoint x: 885, startPoint y: 58, endPoint x: 873, endPoint y: 116, distance: 59.1
click at [885, 59] on div "All Assigned Flagged Nyiah PROBLEMS FL/TGC/Martins SS/GF" at bounding box center [669, 64] width 900 height 31
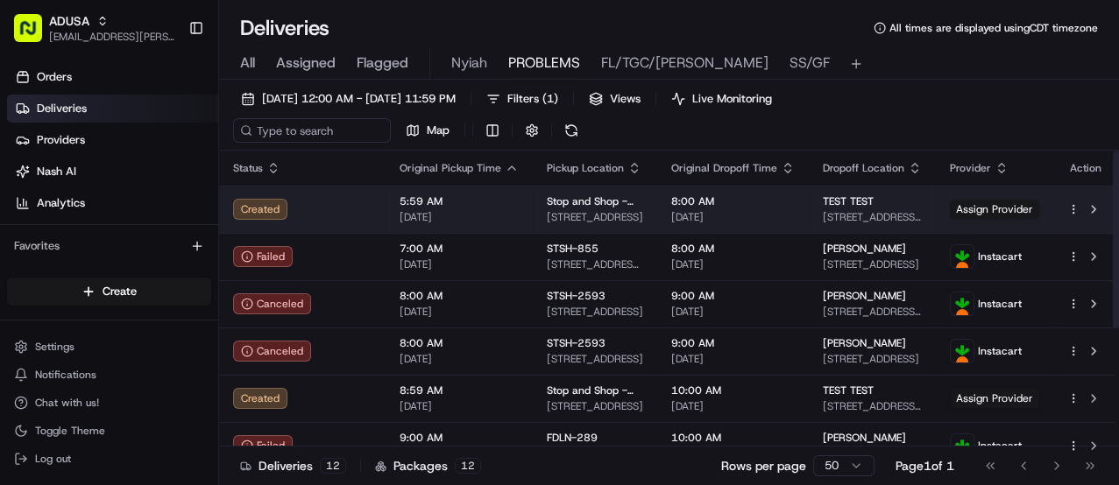
click at [521, 209] on td "5:59 AM 08/15/2025" at bounding box center [458, 209] width 147 height 47
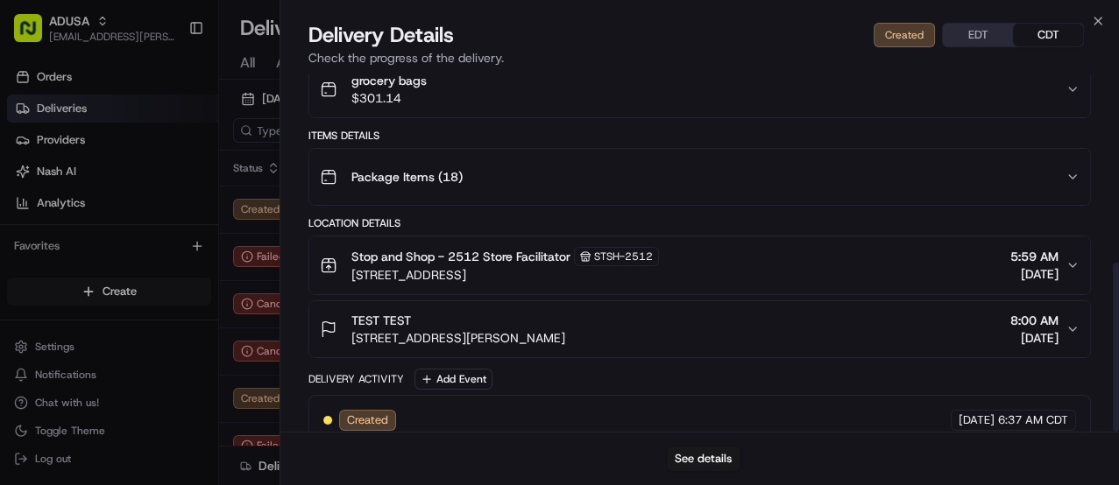
scroll to position [399, 0]
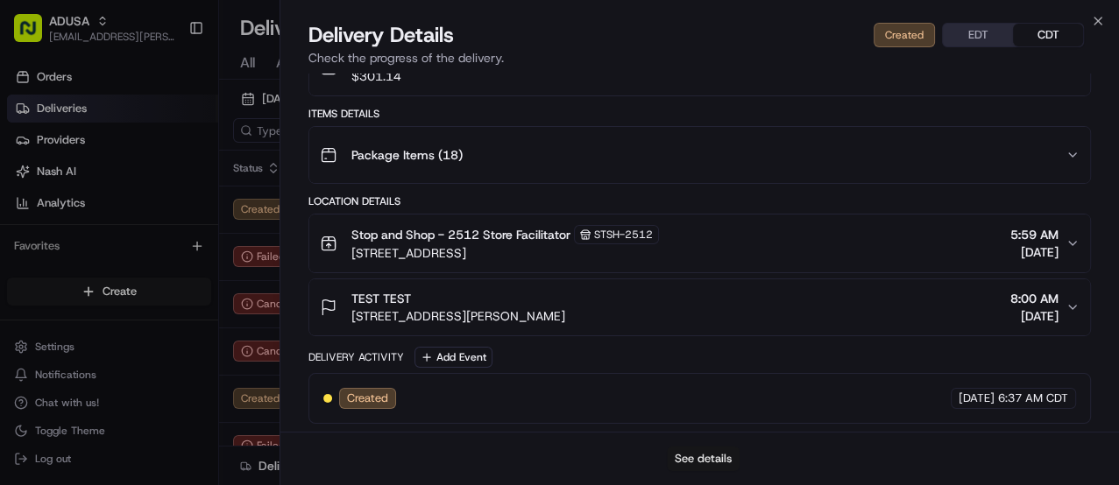
click at [702, 456] on button "See details" at bounding box center [703, 459] width 73 height 25
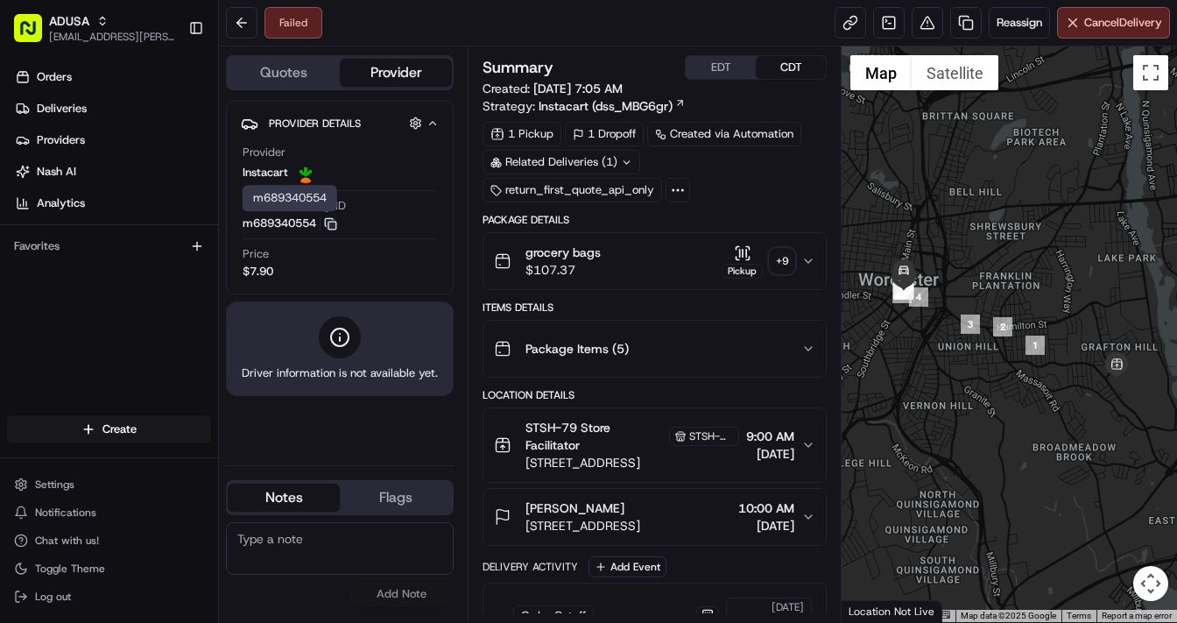
click at [336, 223] on icon "button" at bounding box center [330, 223] width 13 height 13
